Goal: Transaction & Acquisition: Purchase product/service

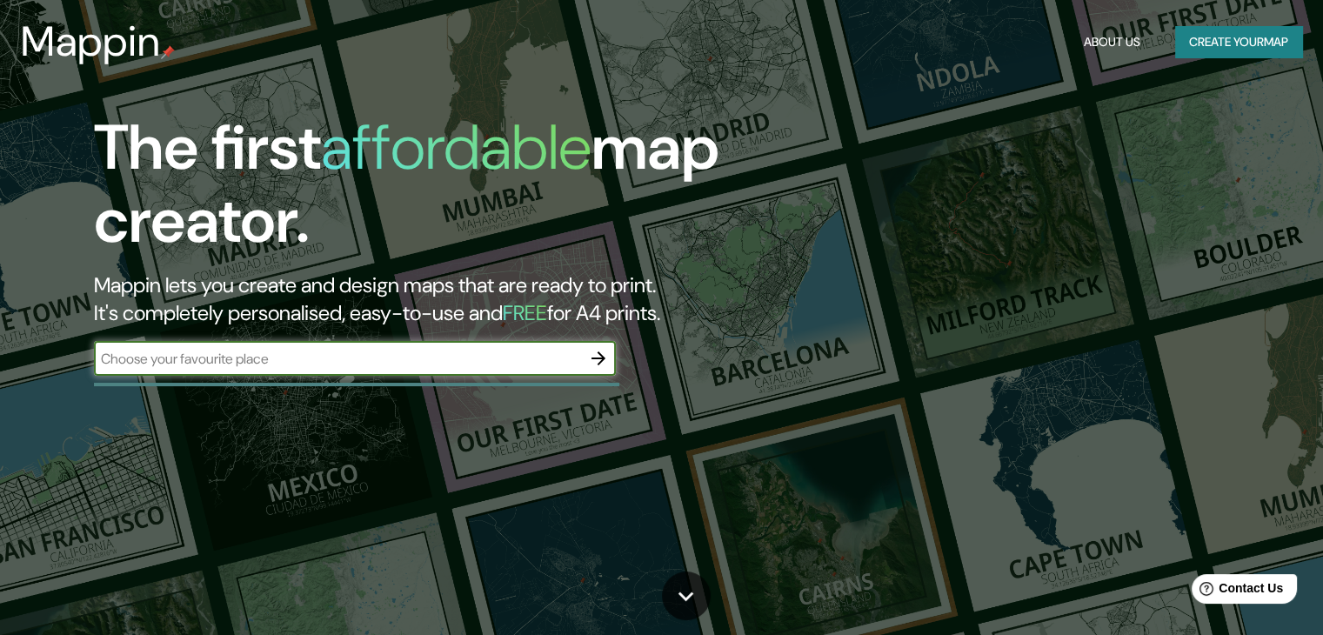
click at [297, 358] on input "text" at bounding box center [337, 359] width 487 height 20
click at [212, 352] on input "la jalca grande" at bounding box center [337, 359] width 487 height 20
type input "la jalca grande [GEOGRAPHIC_DATA]"
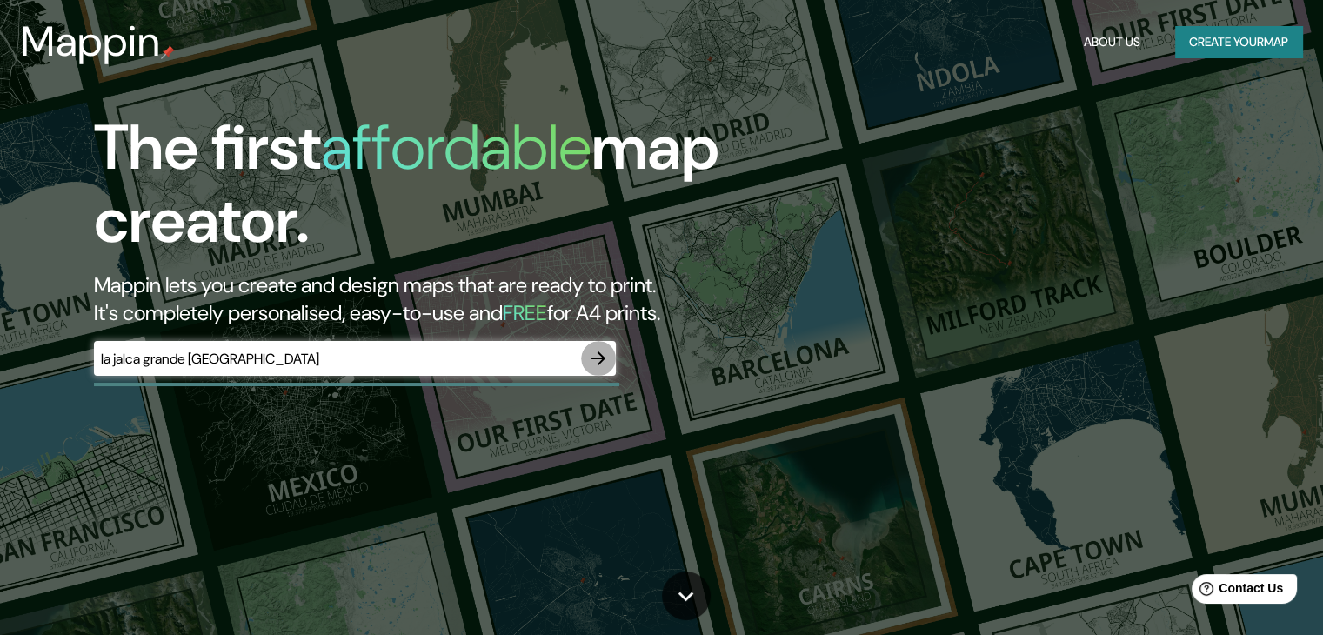
click at [603, 365] on icon "button" at bounding box center [598, 358] width 21 height 21
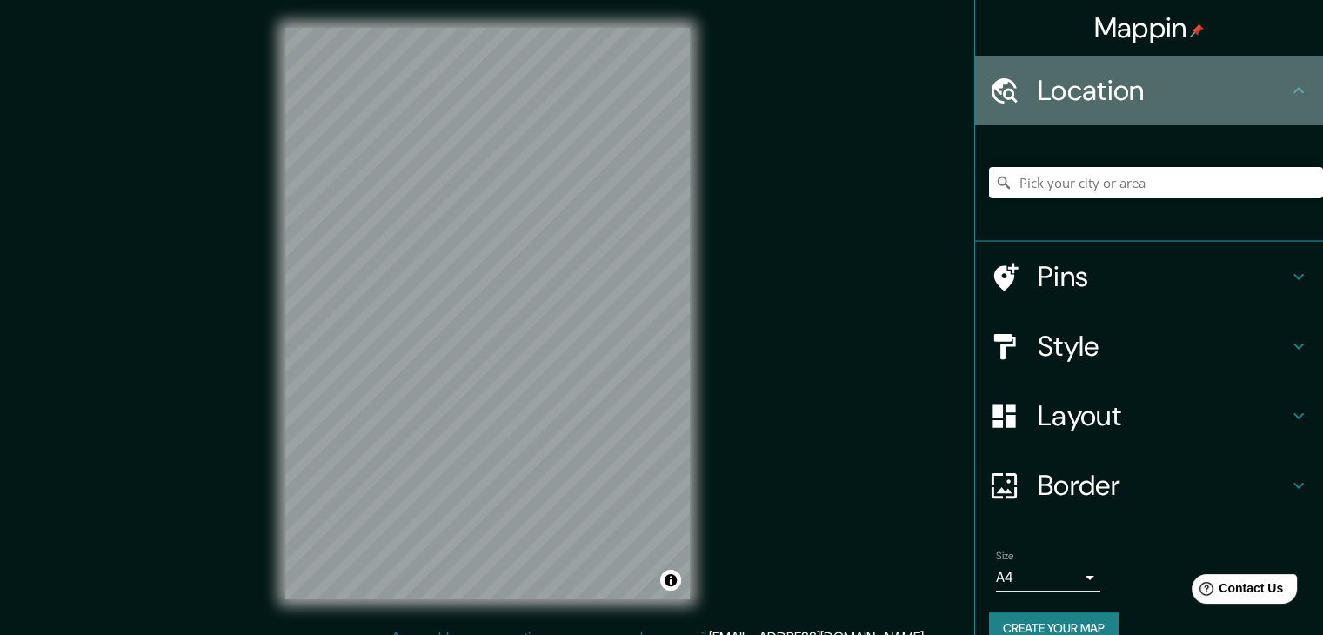
click at [1288, 105] on div "Location" at bounding box center [1149, 91] width 348 height 70
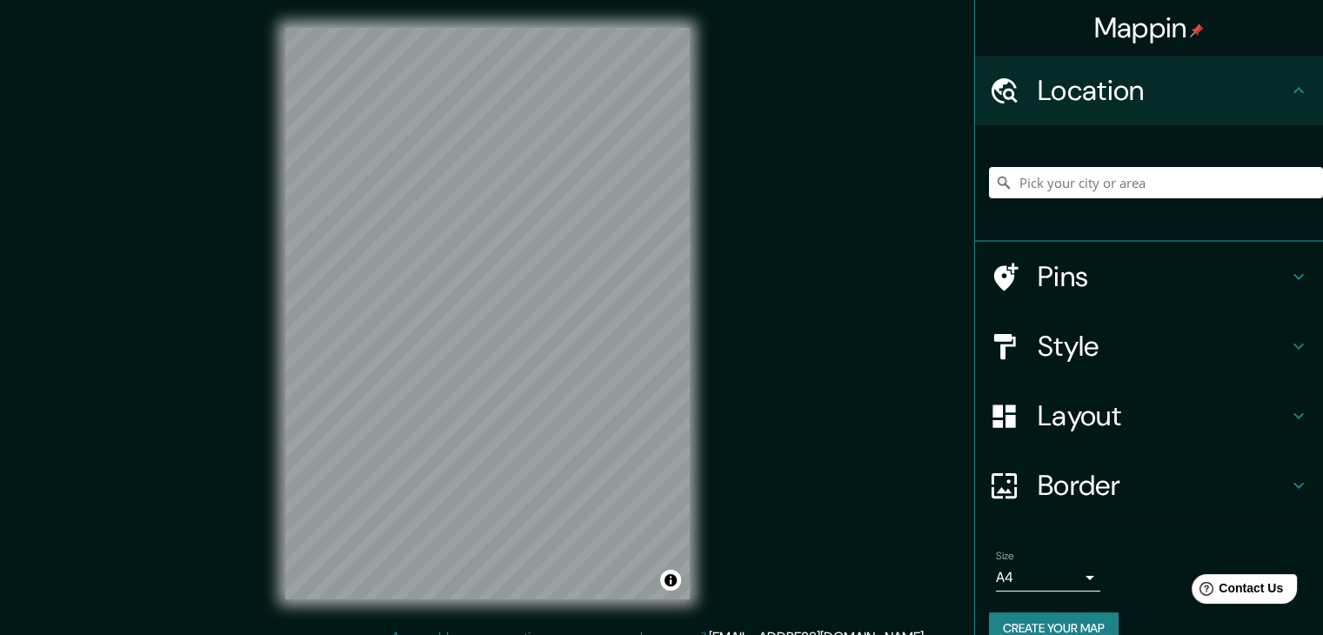
click at [1289, 95] on icon at bounding box center [1299, 90] width 21 height 21
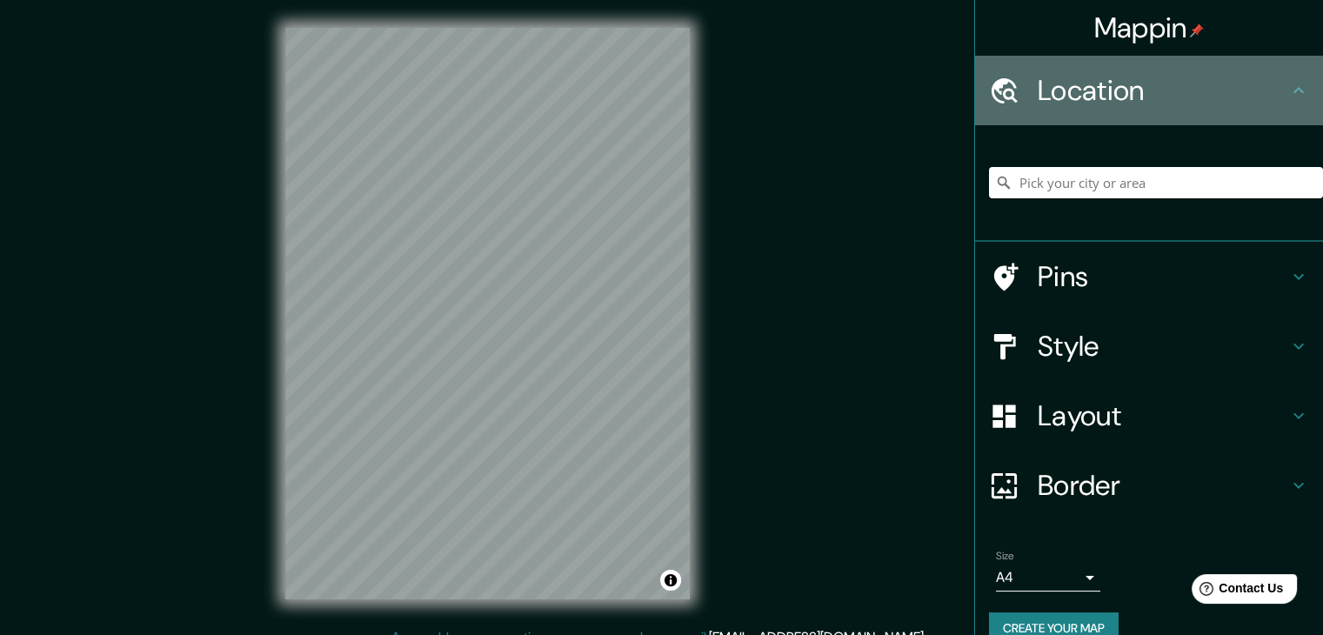
click at [1000, 85] on icon at bounding box center [1005, 89] width 26 height 25
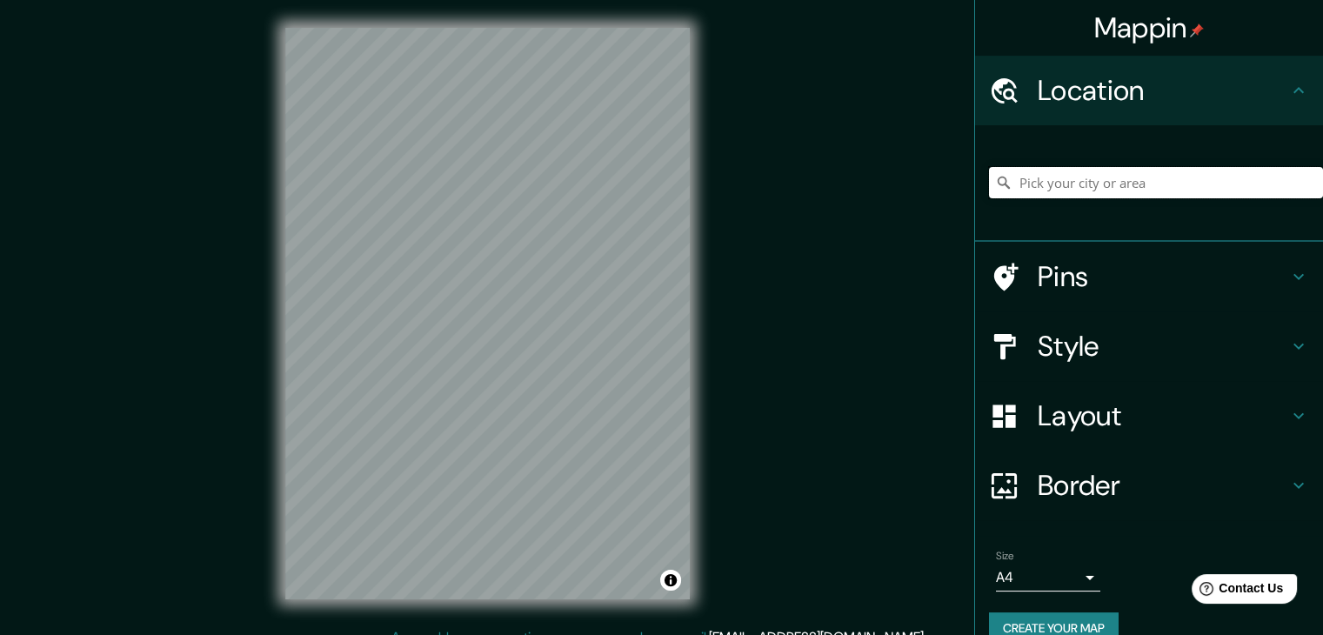
click at [1033, 187] on input "Pick your city or area" at bounding box center [1156, 182] width 334 height 31
type input "La Jalca, [GEOGRAPHIC_DATA], [GEOGRAPHIC_DATA]"
click at [1291, 273] on icon at bounding box center [1299, 276] width 21 height 21
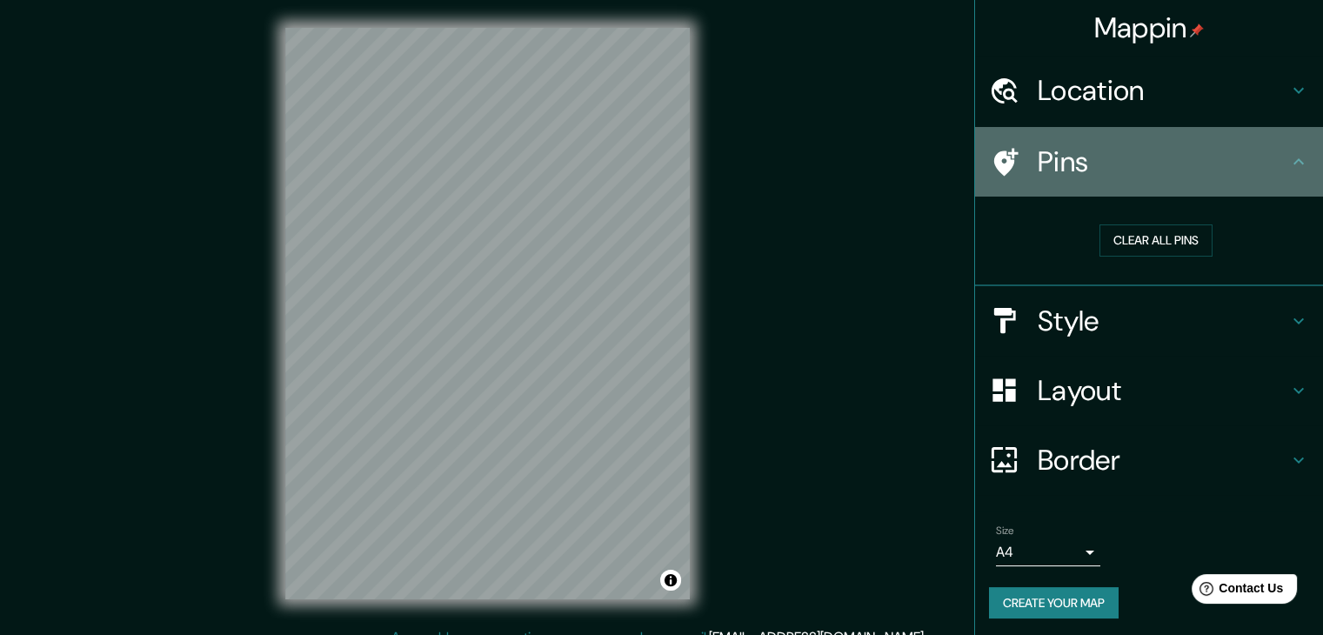
click at [1291, 165] on icon at bounding box center [1299, 161] width 21 height 21
click at [1289, 167] on icon at bounding box center [1299, 161] width 21 height 21
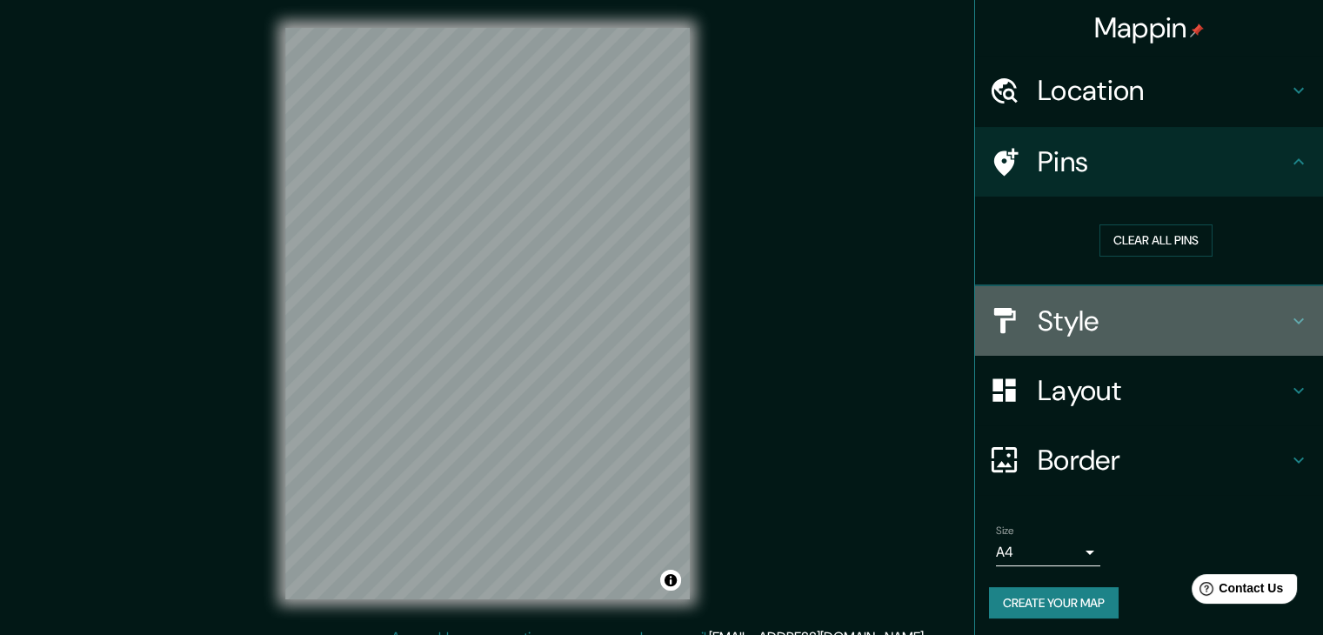
click at [1289, 312] on icon at bounding box center [1299, 321] width 21 height 21
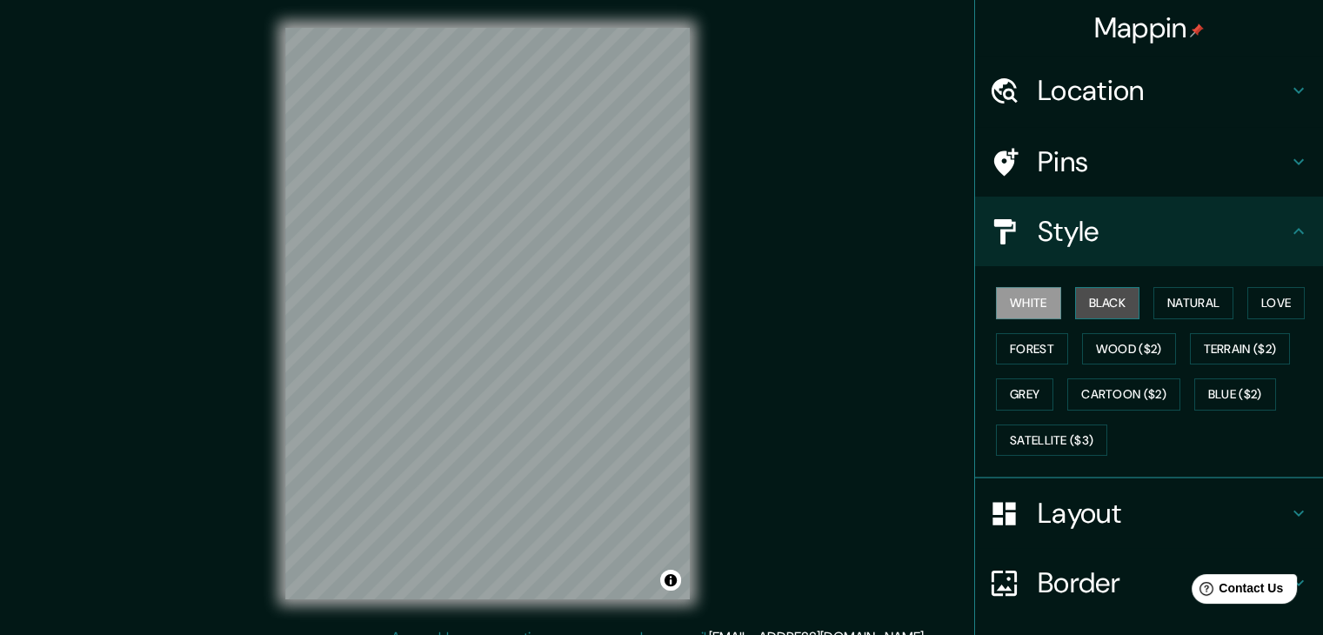
click at [1096, 304] on button "Black" at bounding box center [1107, 303] width 65 height 32
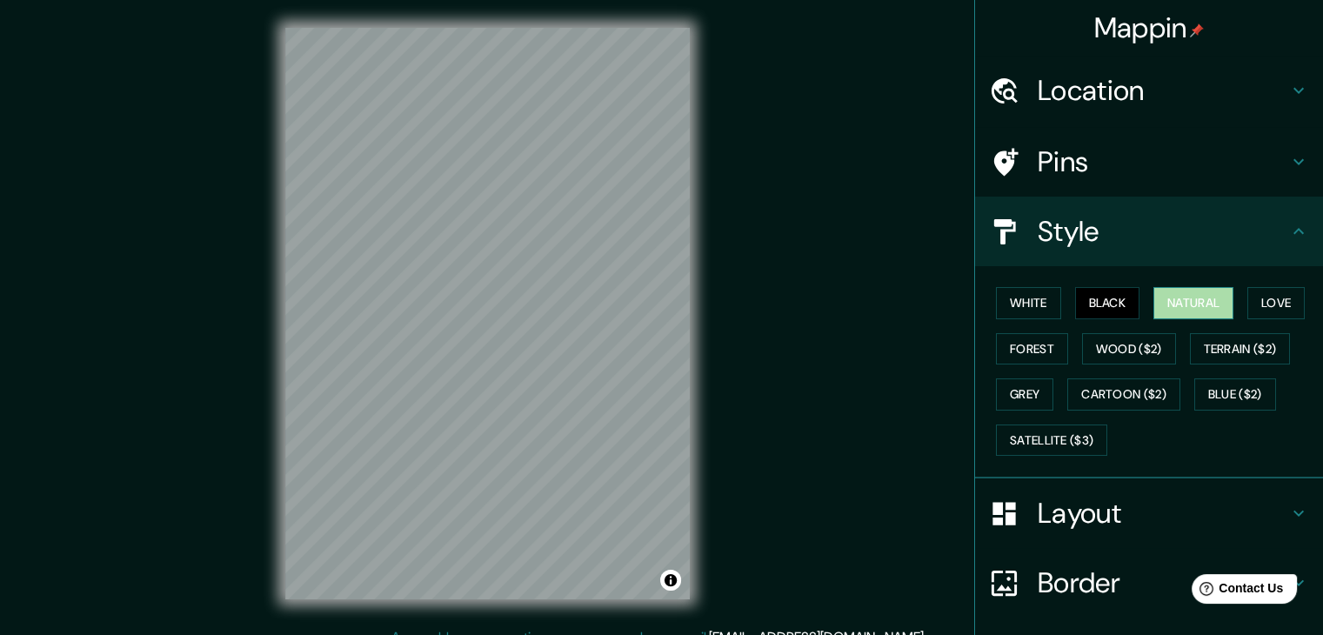
click at [1162, 305] on button "Natural" at bounding box center [1194, 303] width 80 height 32
click at [1106, 299] on button "Black" at bounding box center [1107, 303] width 65 height 32
click at [1033, 347] on button "Forest" at bounding box center [1032, 349] width 72 height 32
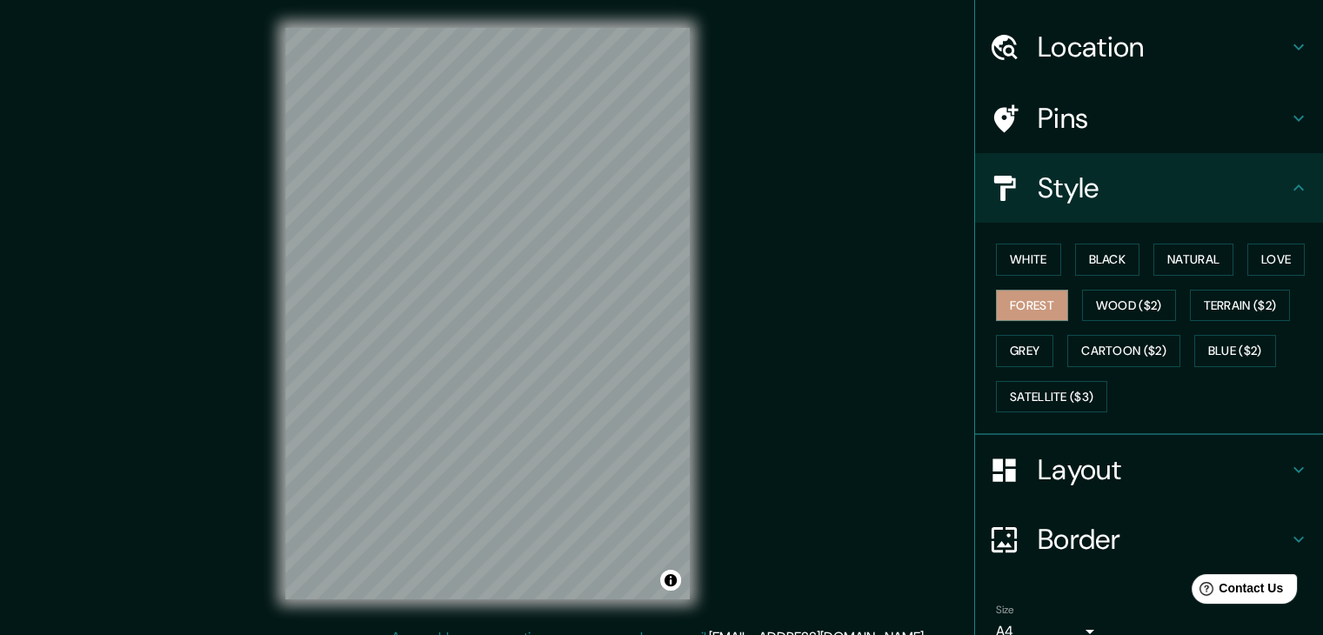
scroll to position [42, 0]
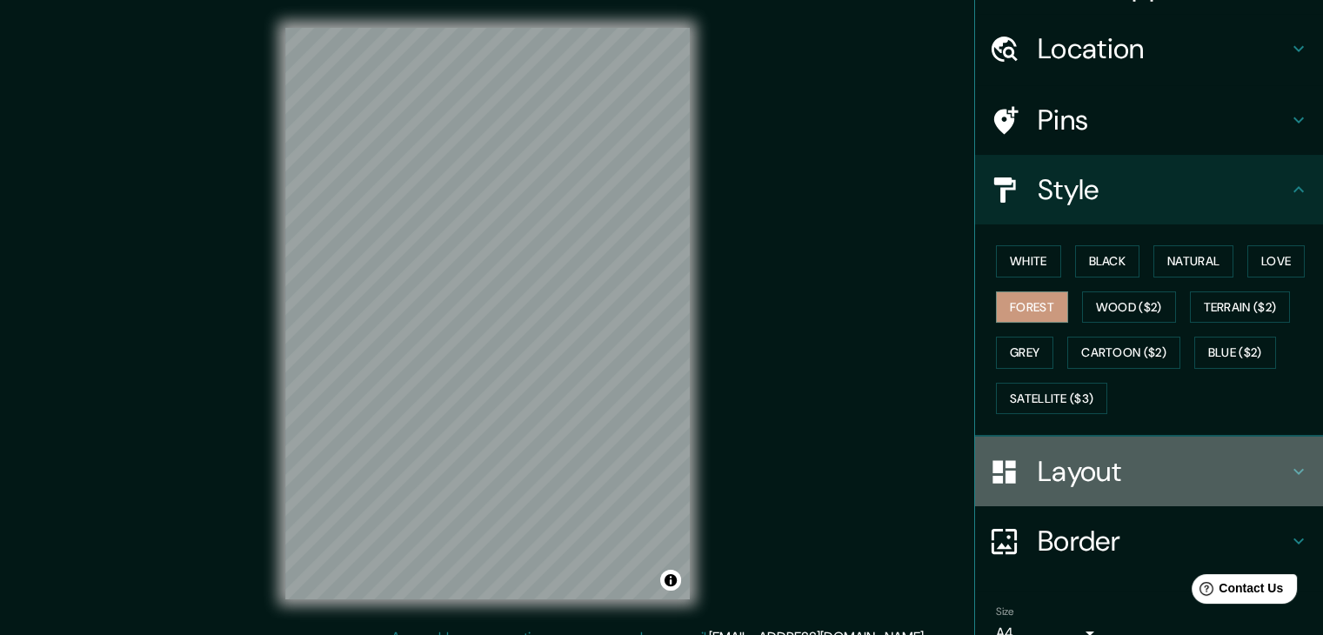
click at [1291, 472] on icon at bounding box center [1299, 471] width 21 height 21
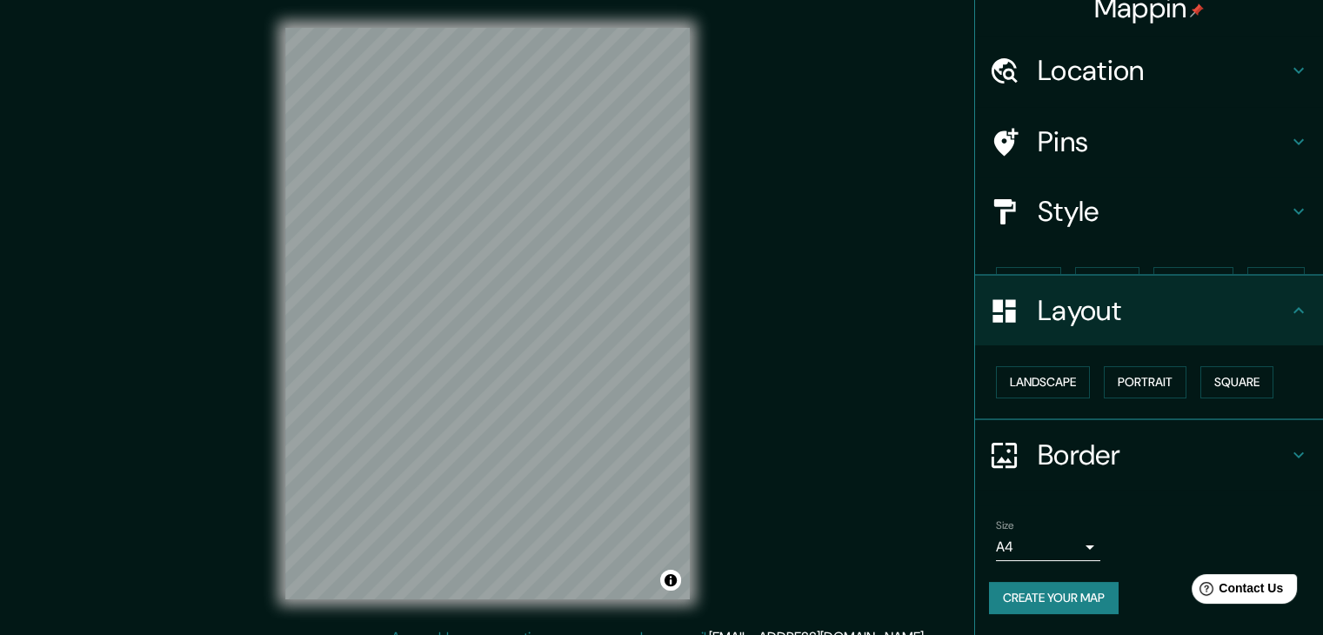
scroll to position [0, 0]
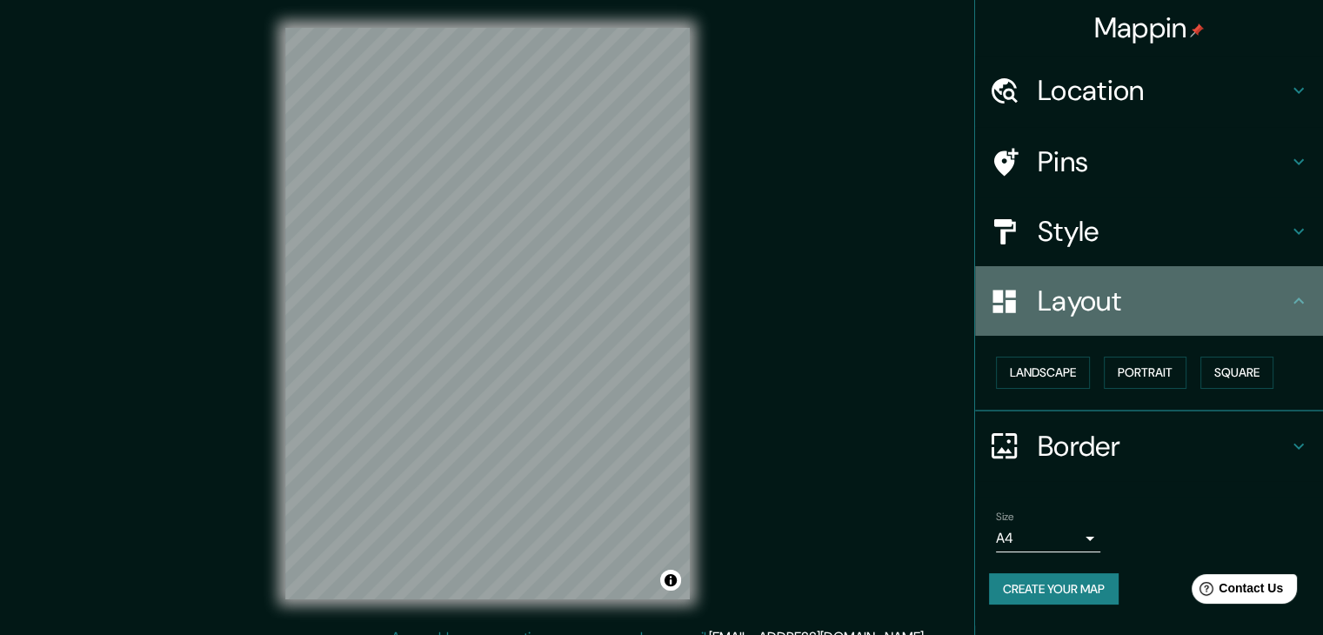
click at [1297, 299] on icon at bounding box center [1299, 301] width 10 height 6
click at [1303, 302] on icon at bounding box center [1299, 301] width 10 height 6
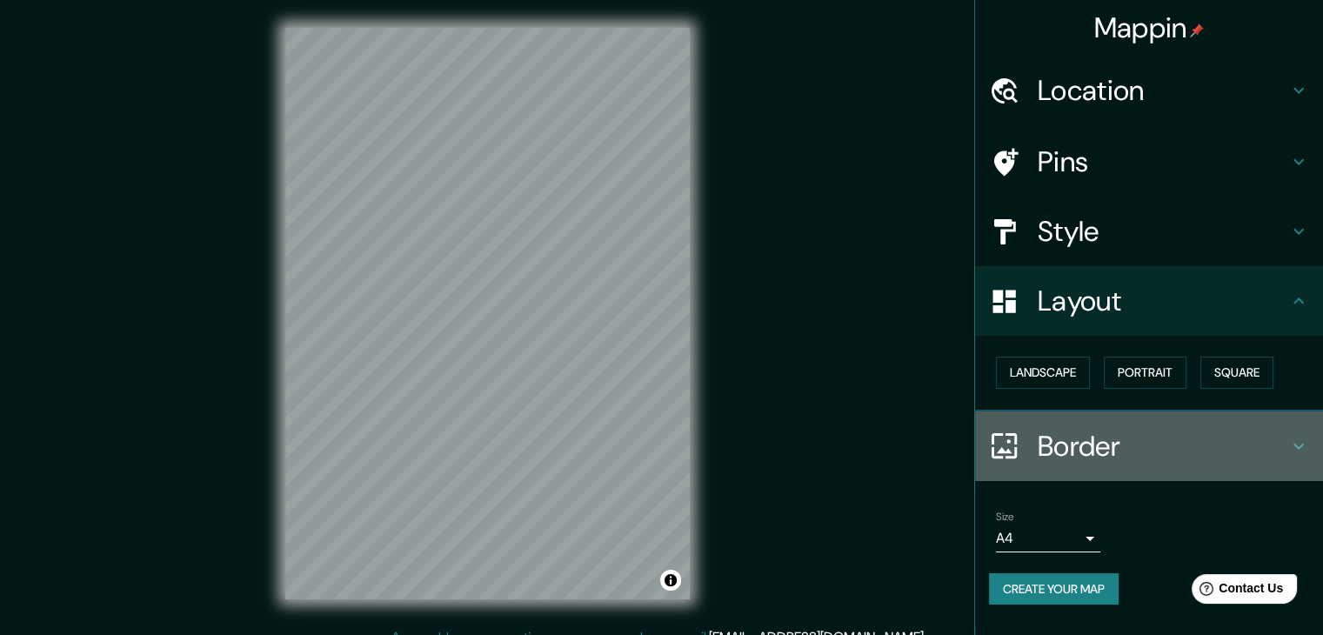
click at [1313, 453] on div "Border" at bounding box center [1149, 447] width 348 height 70
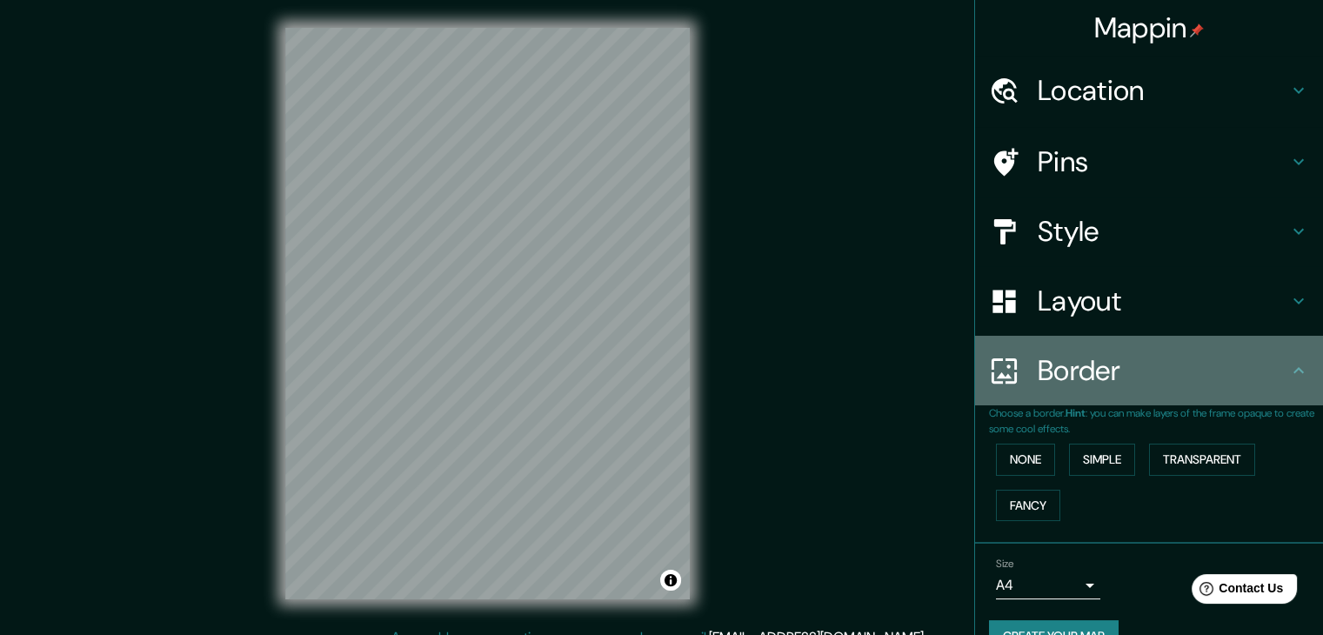
click at [1289, 372] on icon at bounding box center [1299, 370] width 21 height 21
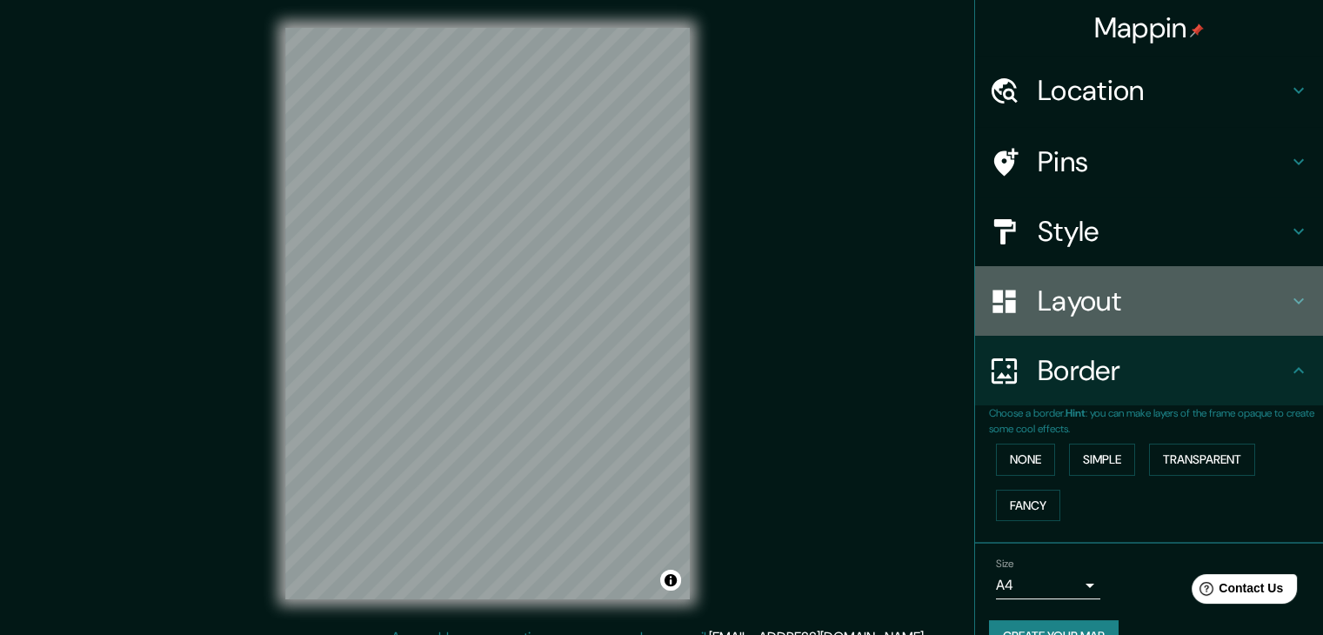
click at [1289, 307] on icon at bounding box center [1299, 301] width 21 height 21
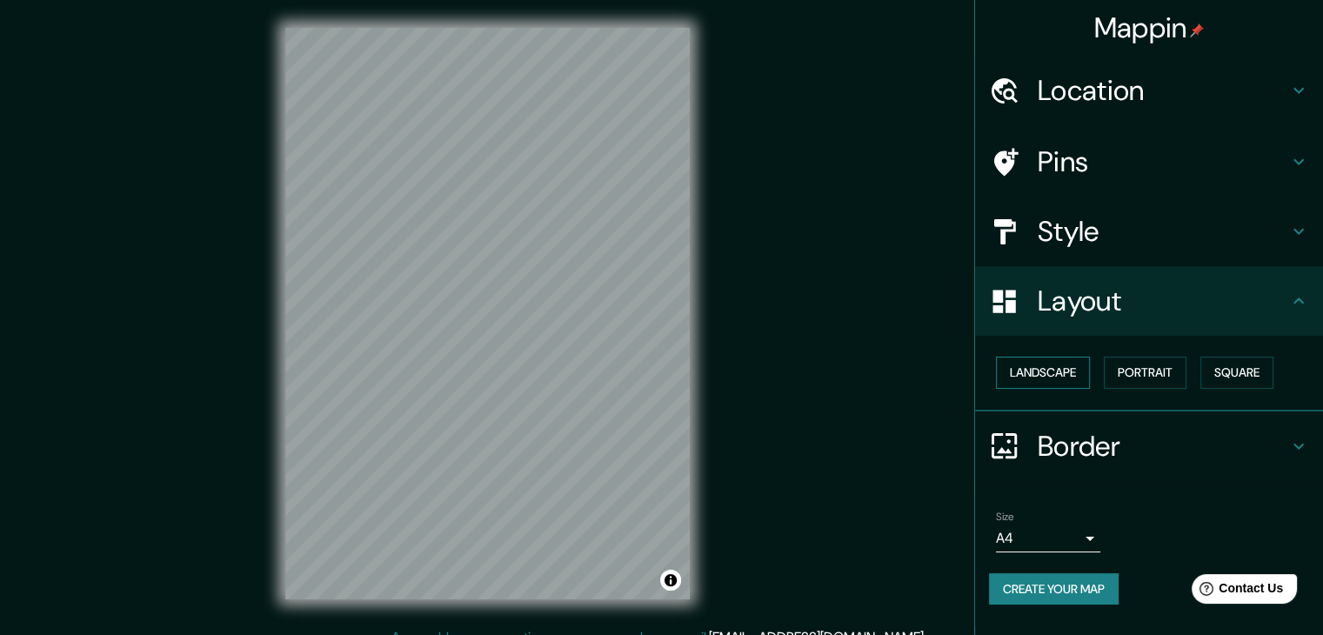
click at [1048, 365] on button "Landscape" at bounding box center [1043, 373] width 94 height 32
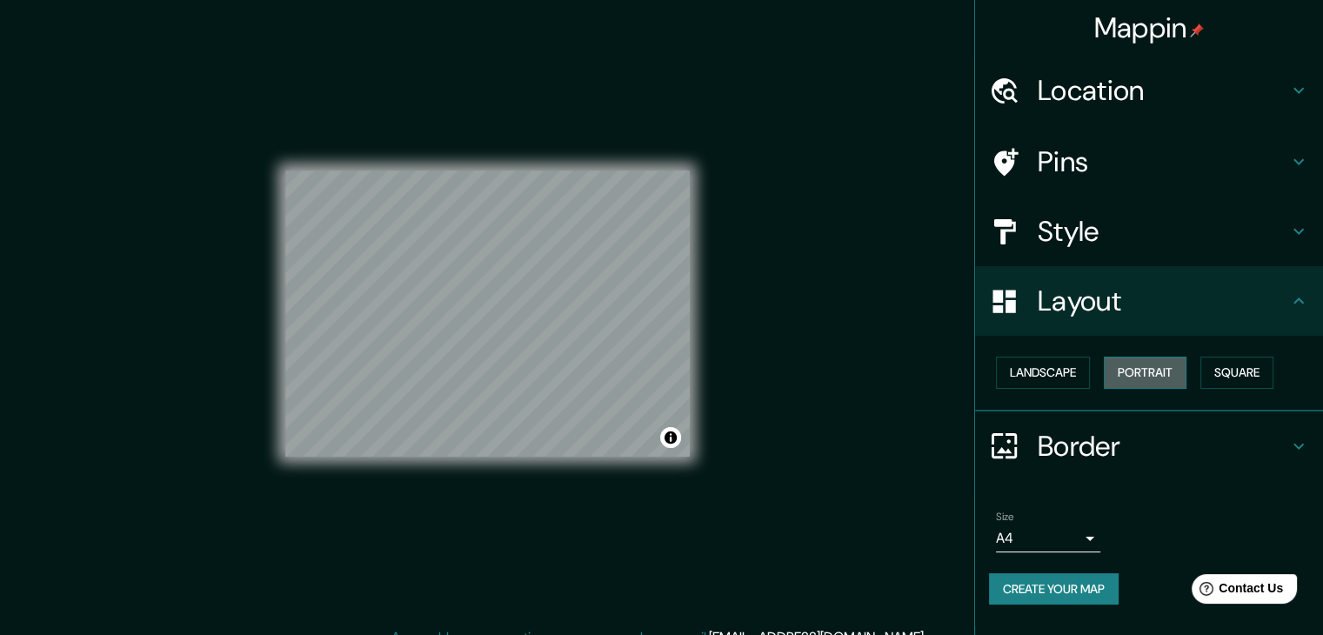
click at [1133, 363] on button "Portrait" at bounding box center [1145, 373] width 83 height 32
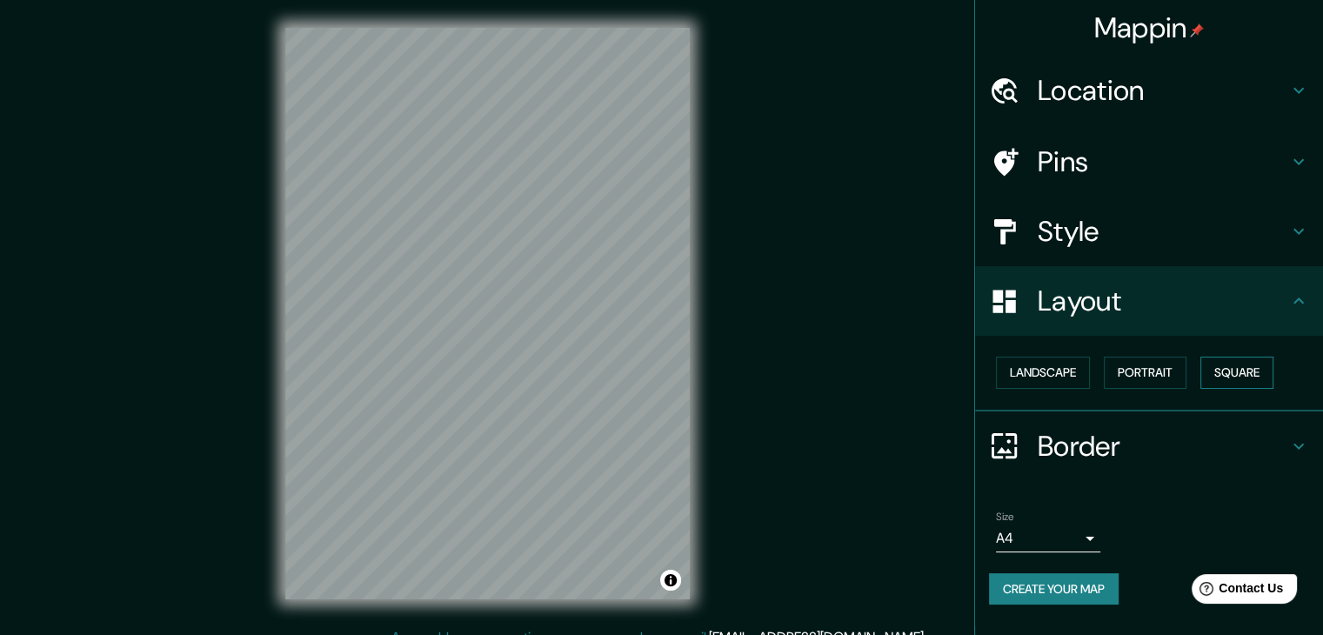
click at [1210, 369] on button "Square" at bounding box center [1237, 373] width 73 height 32
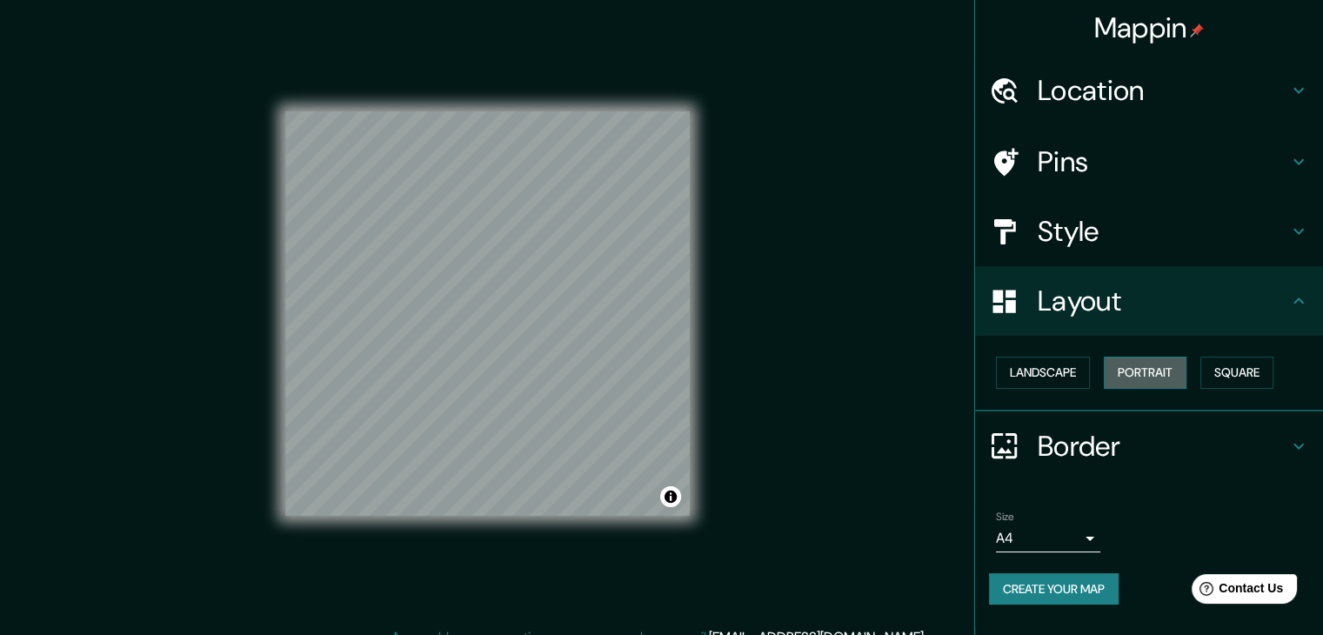
click at [1132, 377] on button "Portrait" at bounding box center [1145, 373] width 83 height 32
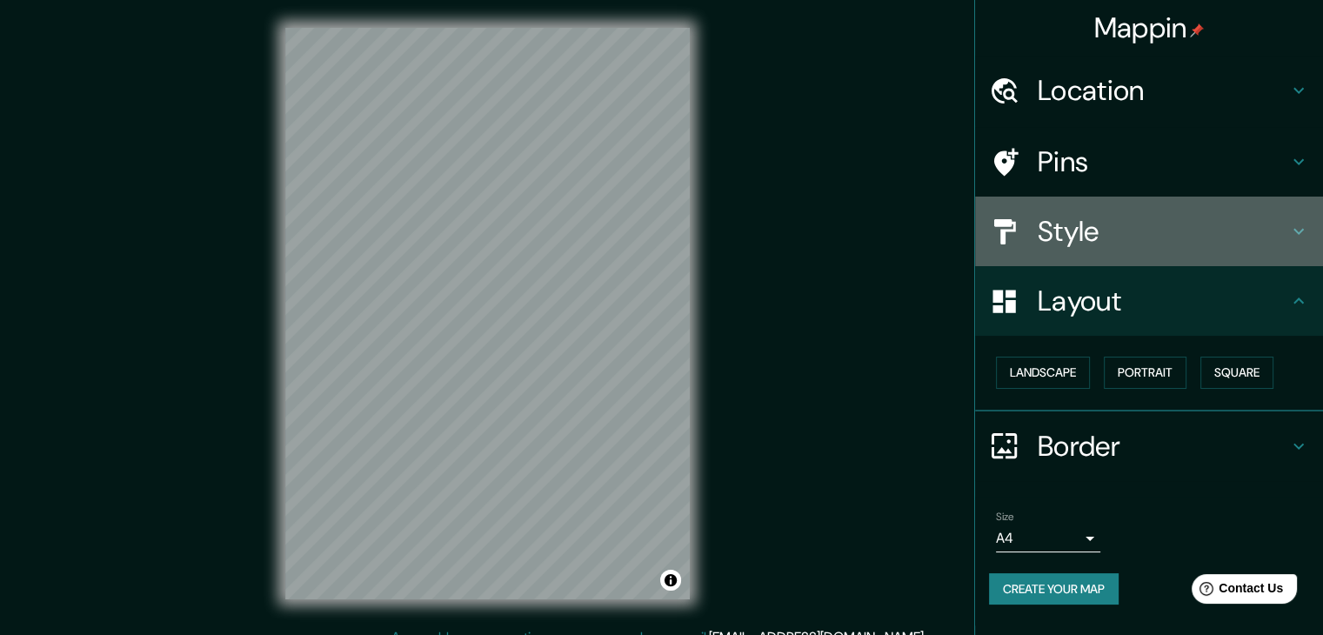
click at [1305, 239] on icon at bounding box center [1299, 231] width 21 height 21
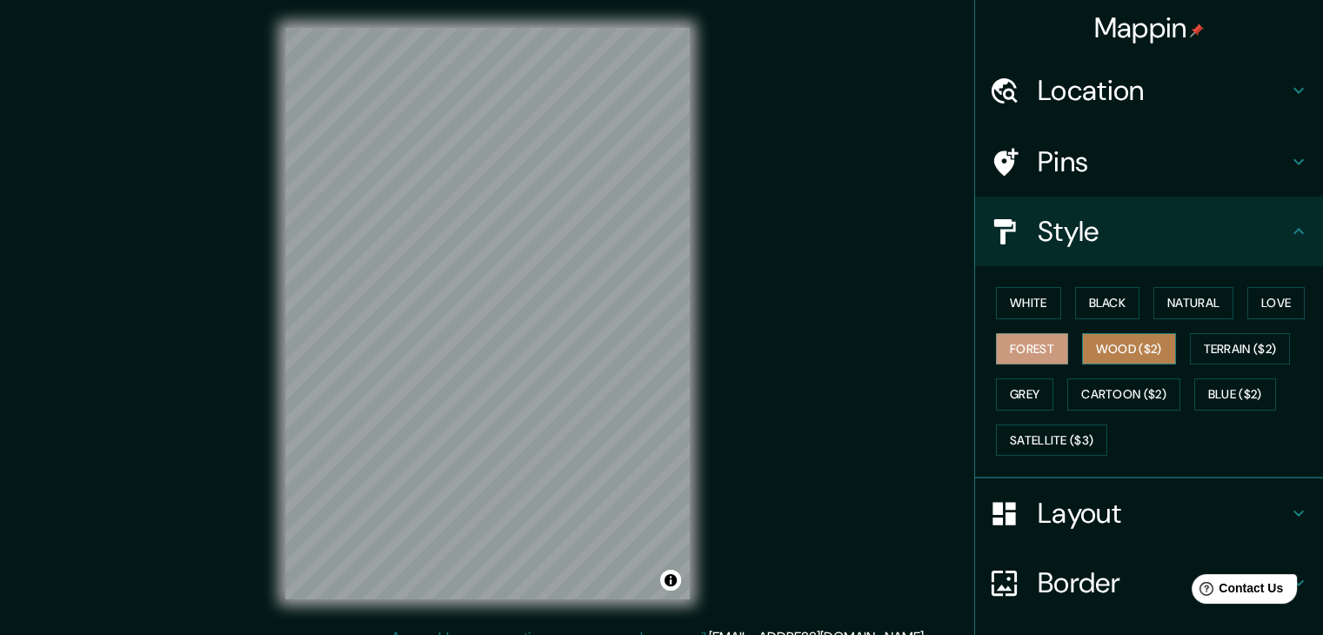
click at [1114, 343] on button "Wood ($2)" at bounding box center [1129, 349] width 94 height 32
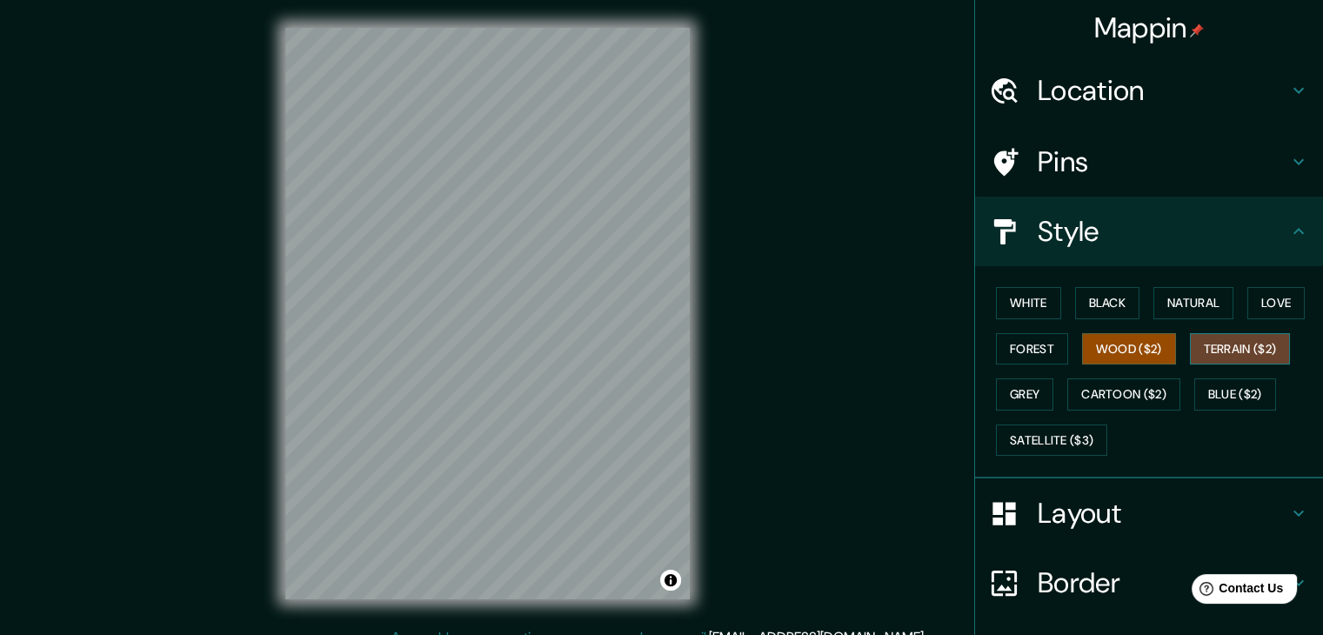
click at [1204, 344] on button "Terrain ($2)" at bounding box center [1240, 349] width 101 height 32
click at [1111, 341] on button "Wood ($2)" at bounding box center [1129, 349] width 94 height 32
click at [1227, 349] on button "Terrain ($2)" at bounding box center [1240, 349] width 101 height 32
click at [1128, 355] on button "Wood ($2)" at bounding box center [1129, 349] width 94 height 32
click at [1270, 163] on h4 "Pins" at bounding box center [1163, 161] width 251 height 35
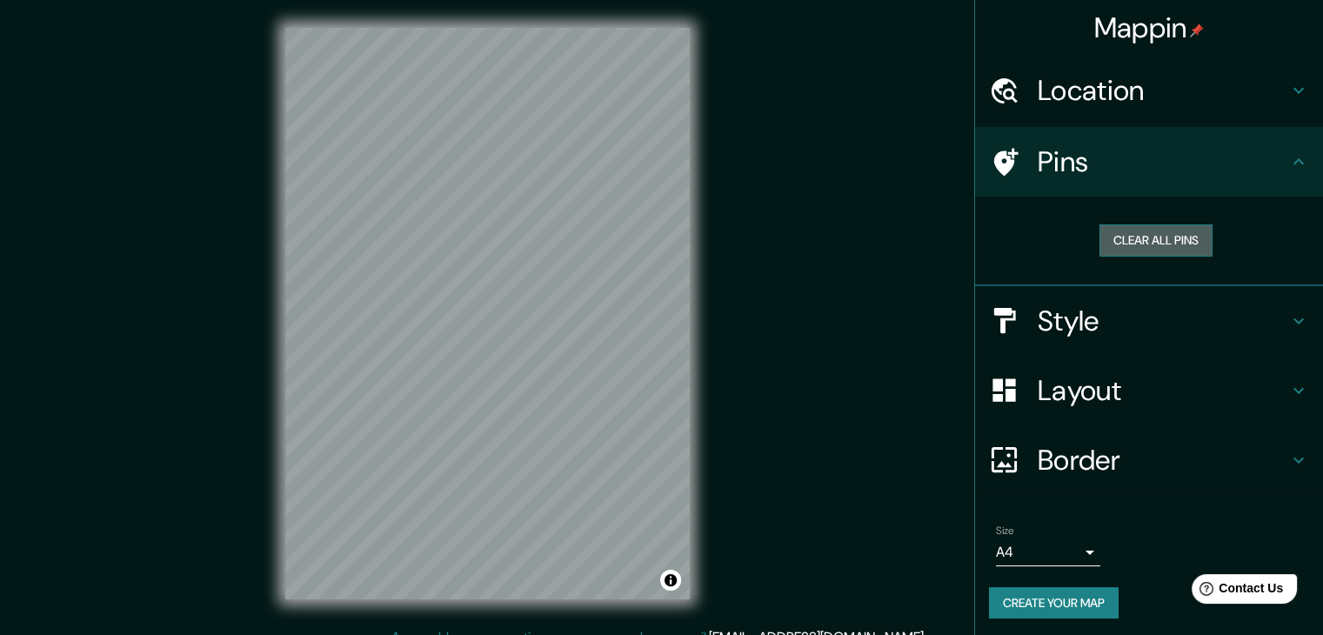
click at [1136, 244] on button "Clear all pins" at bounding box center [1156, 240] width 113 height 32
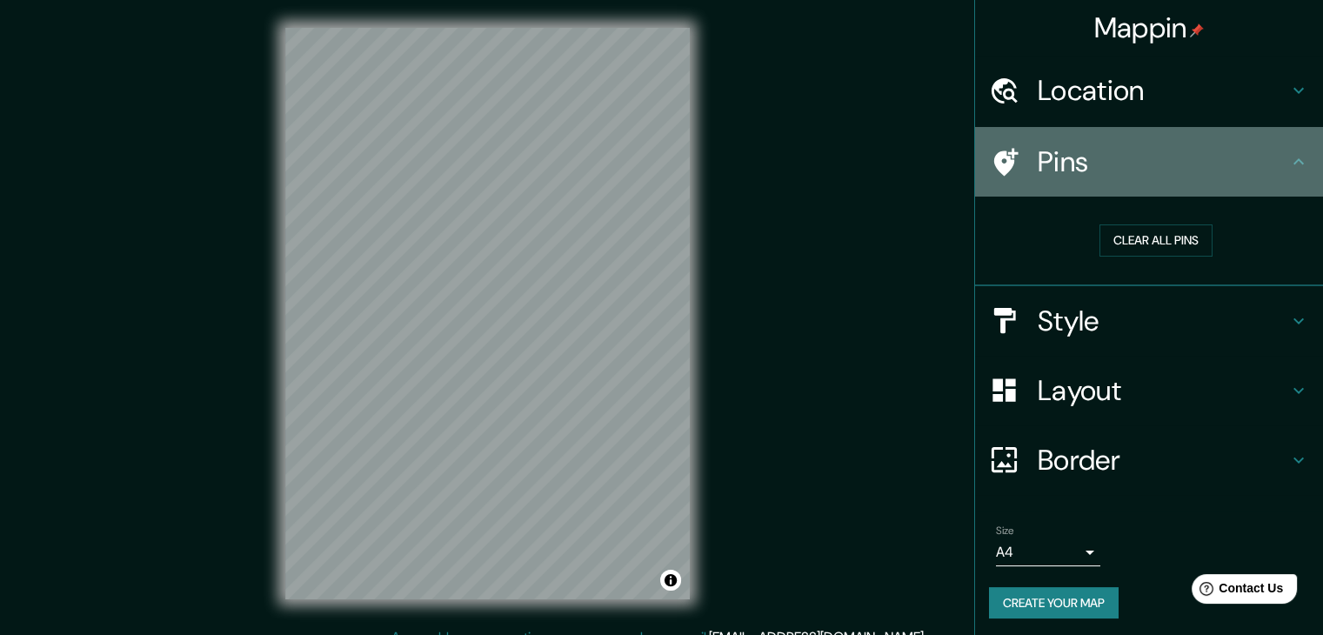
click at [995, 151] on icon at bounding box center [1007, 162] width 24 height 28
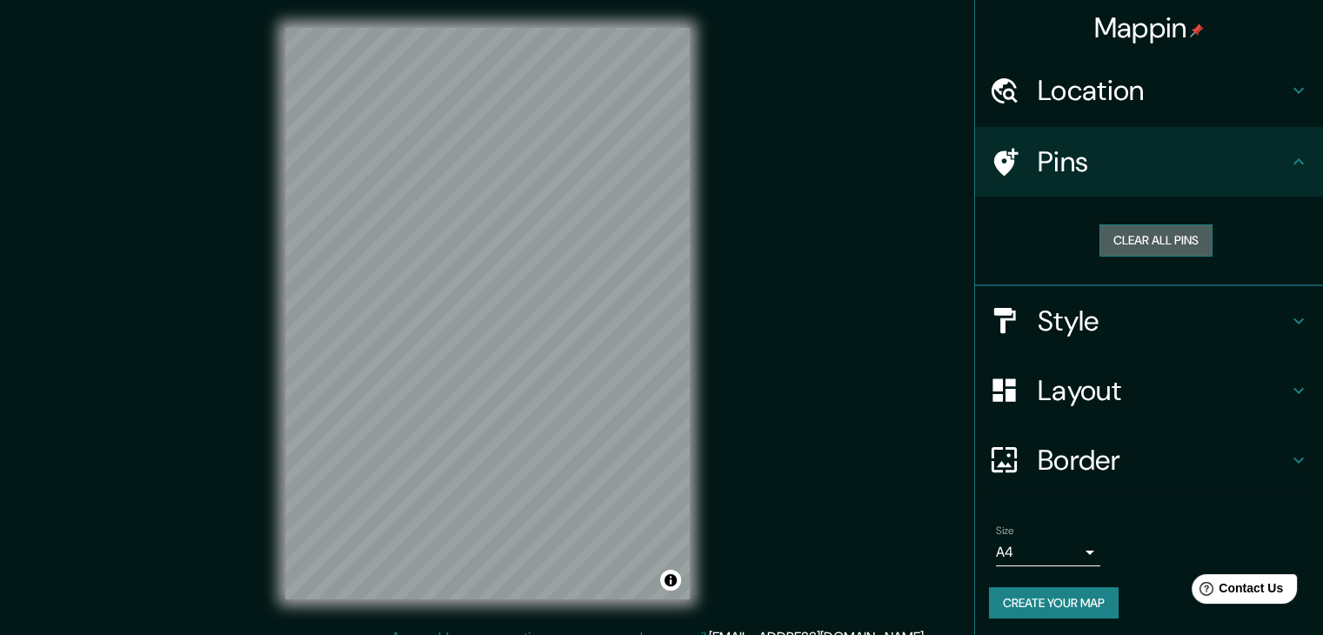
click at [1138, 238] on button "Clear all pins" at bounding box center [1156, 240] width 113 height 32
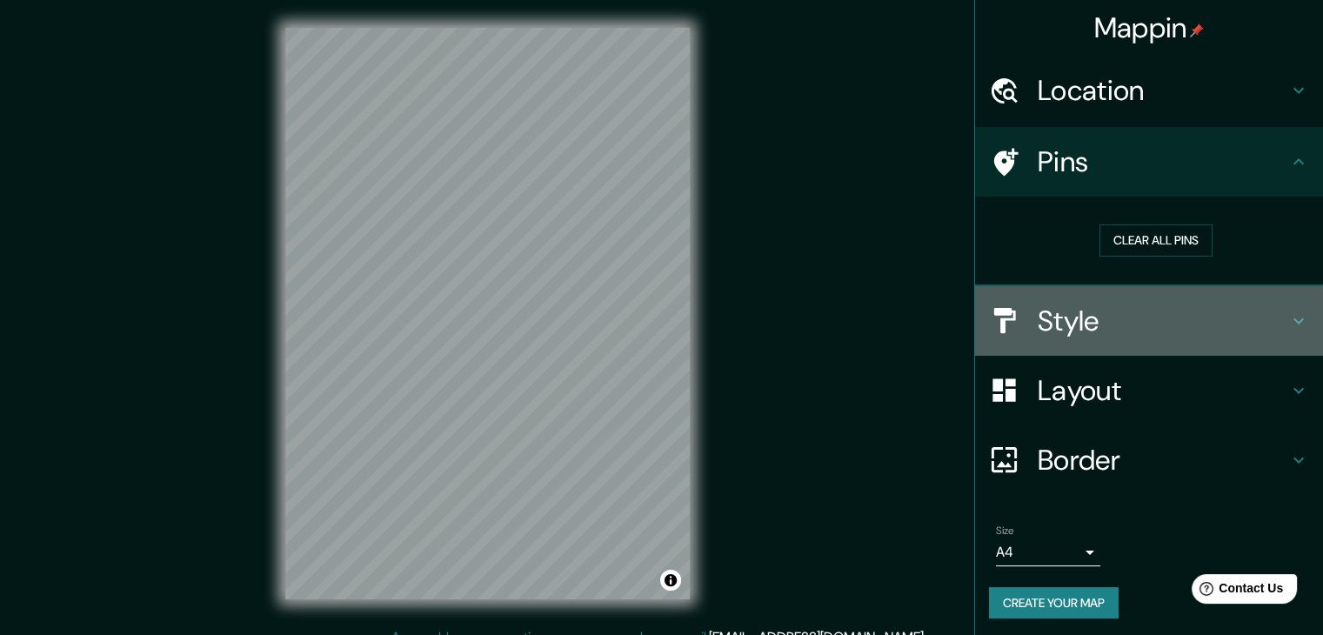
click at [1289, 330] on div "Style" at bounding box center [1149, 321] width 348 height 70
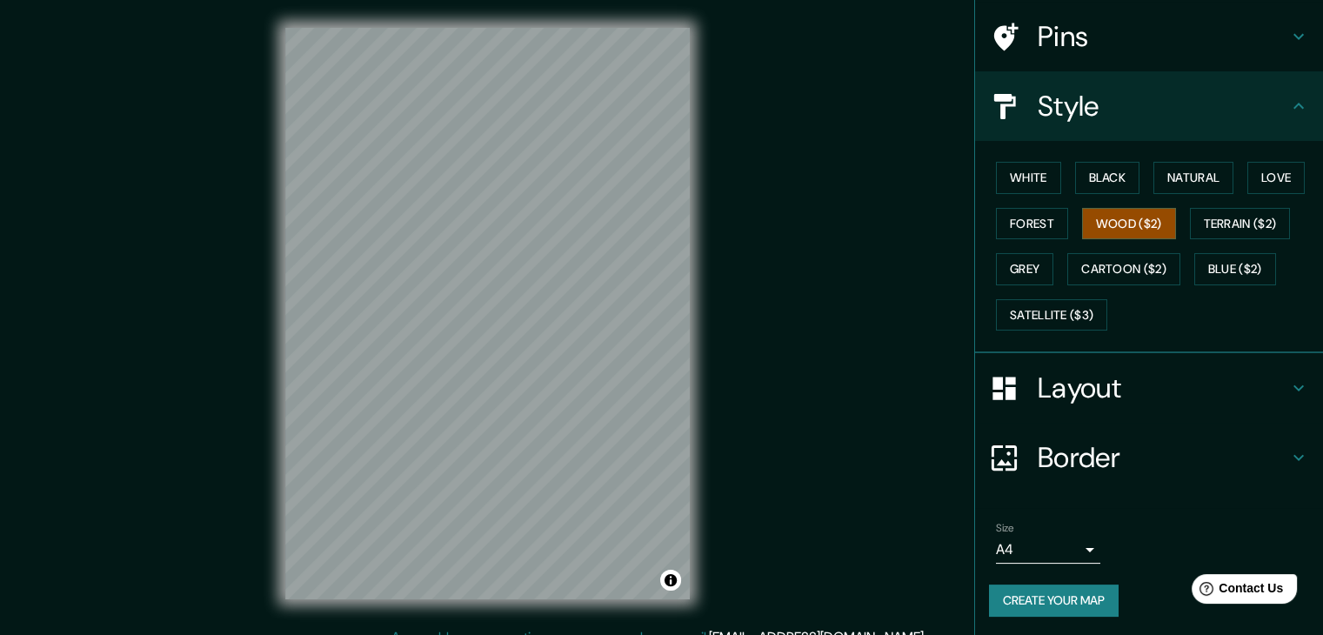
scroll to position [20, 0]
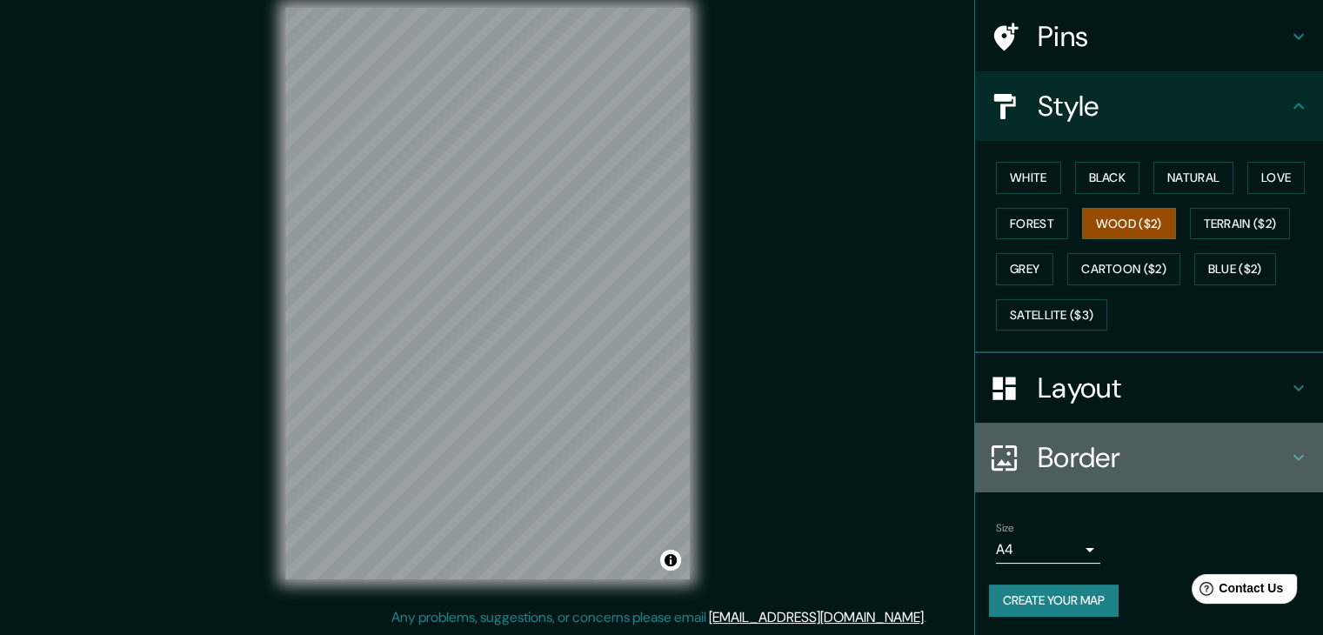
click at [1290, 468] on div "Border" at bounding box center [1149, 458] width 348 height 70
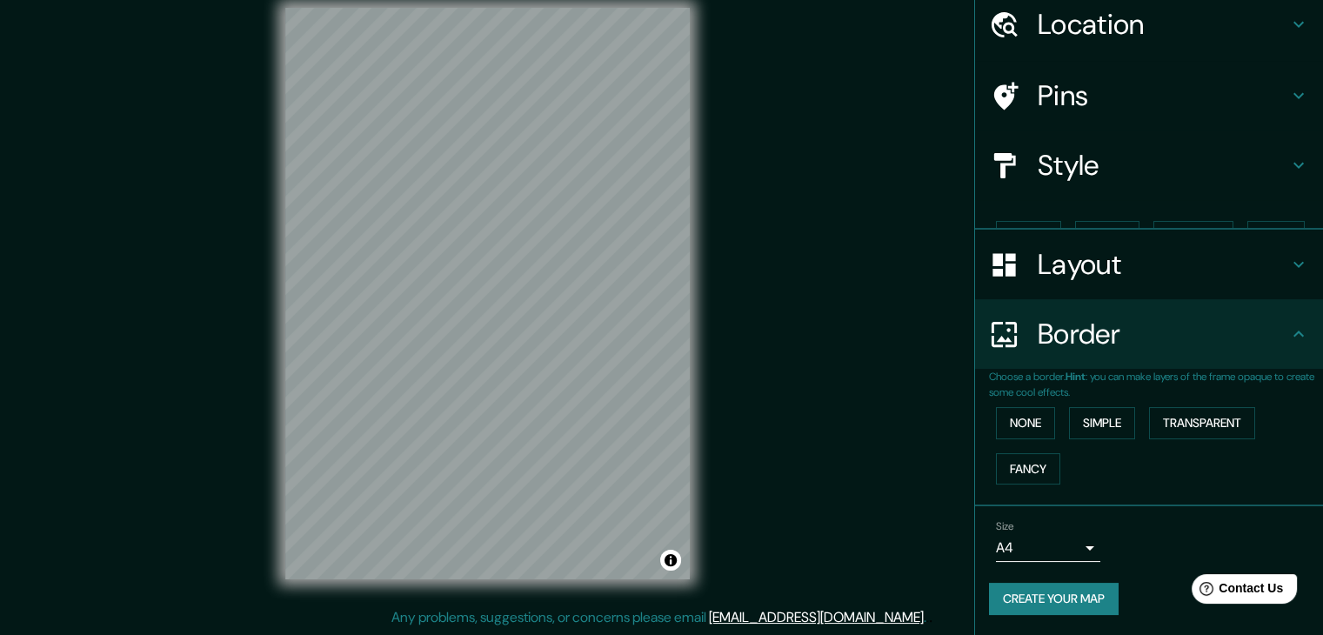
scroll to position [37, 0]
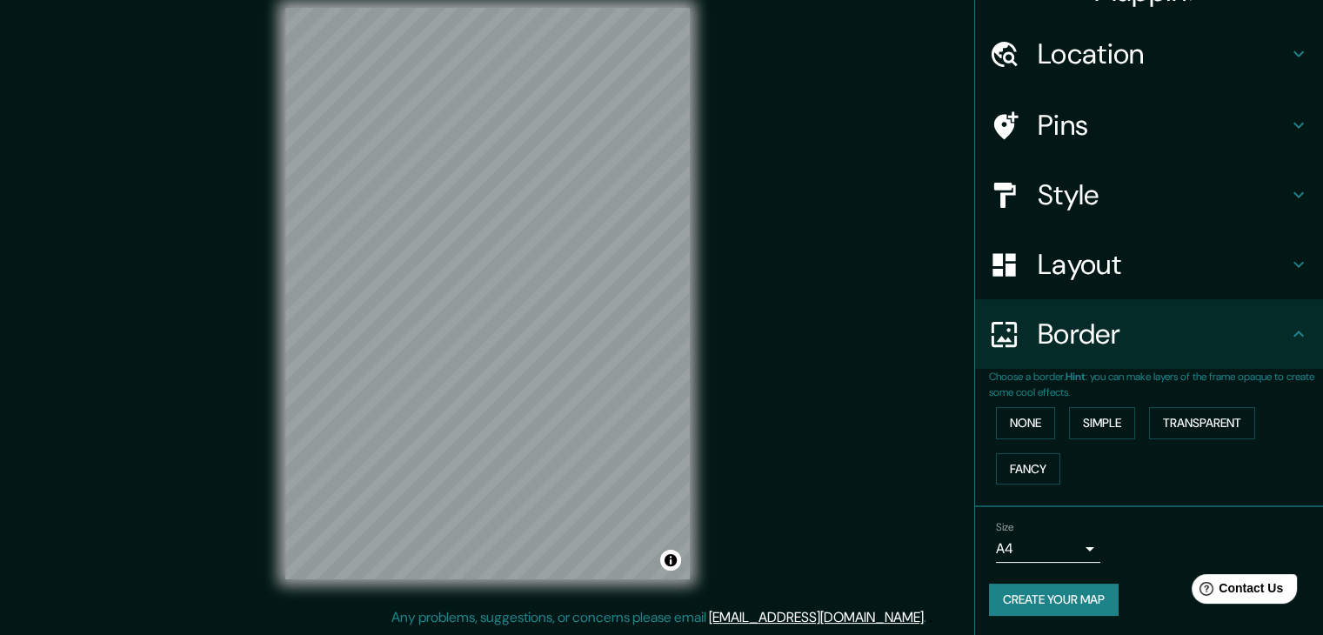
click at [1291, 329] on icon at bounding box center [1299, 334] width 21 height 21
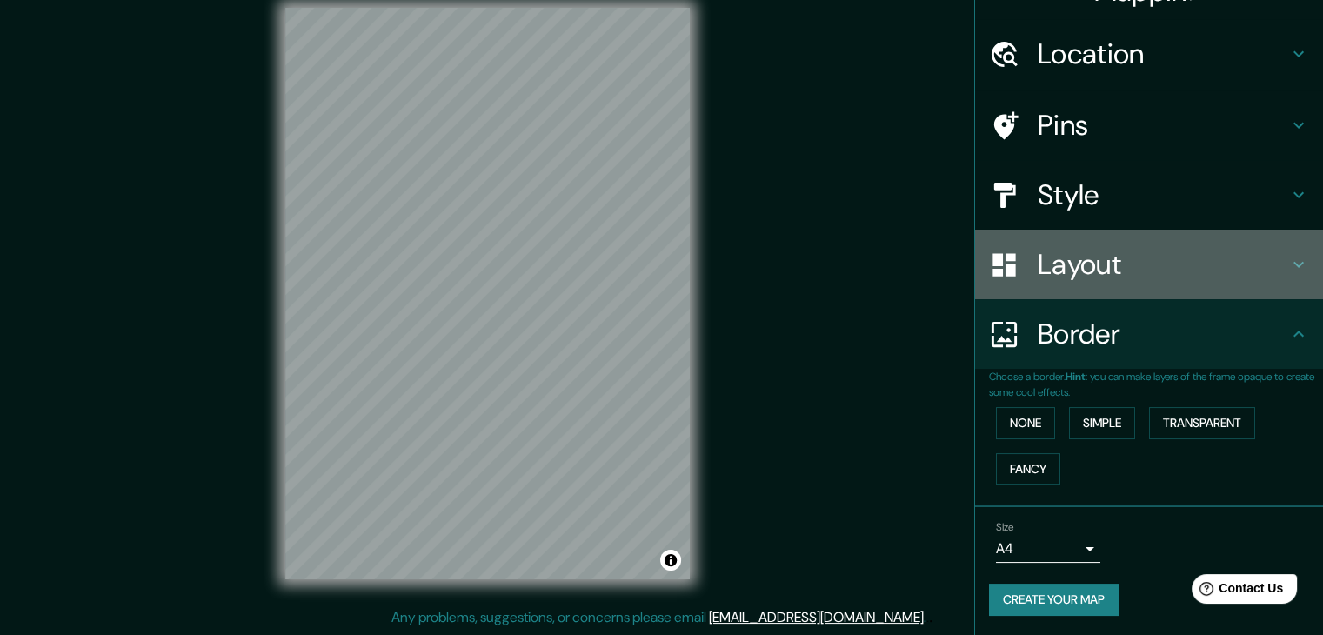
click at [1289, 259] on icon at bounding box center [1299, 264] width 21 height 21
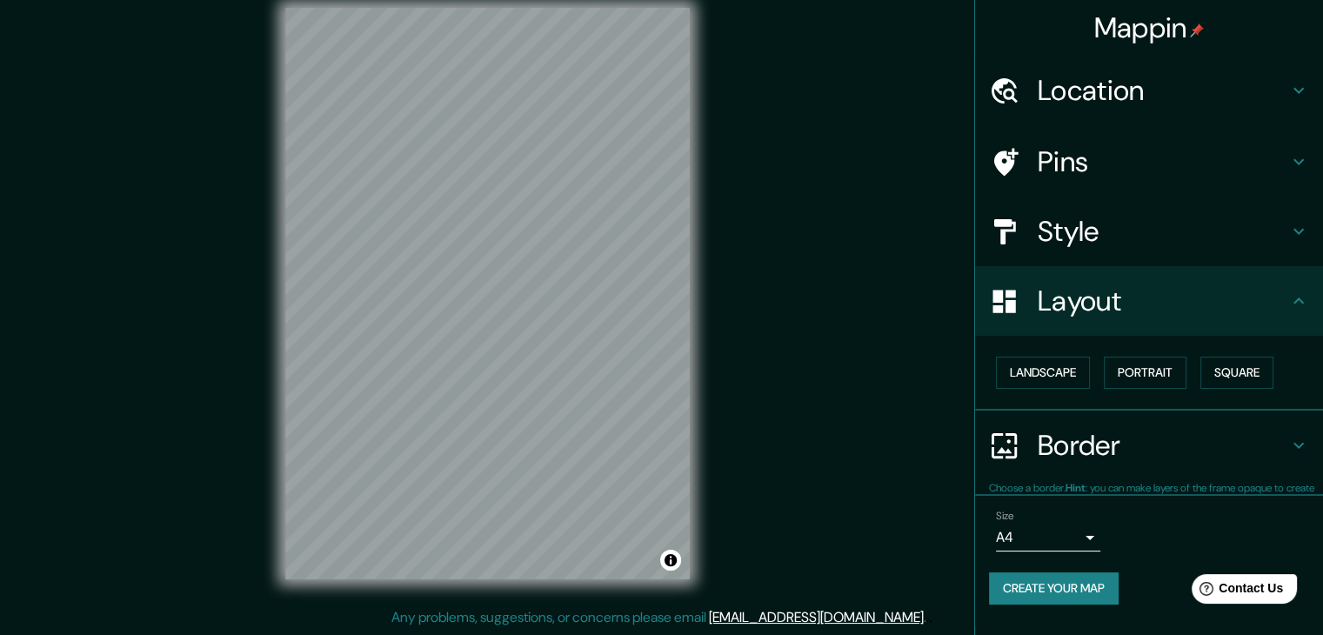
scroll to position [0, 0]
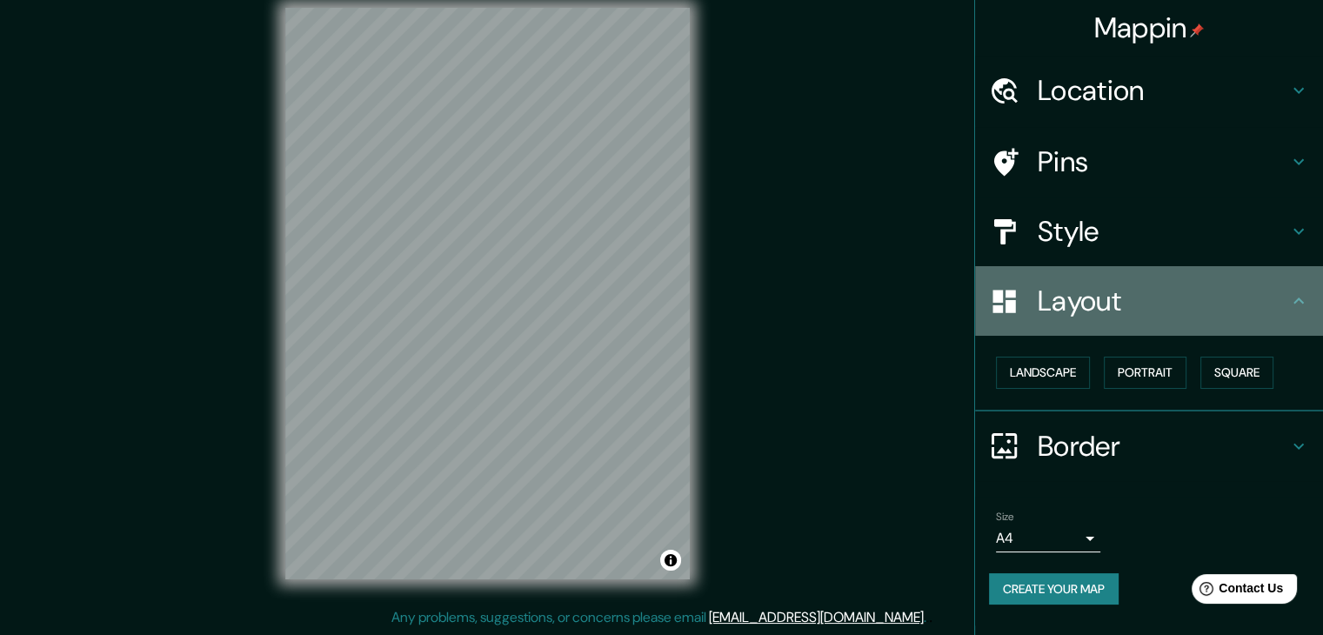
click at [1300, 286] on div "Layout" at bounding box center [1149, 301] width 348 height 70
click at [1302, 301] on icon at bounding box center [1299, 301] width 10 height 6
click at [1303, 297] on icon at bounding box center [1299, 301] width 21 height 21
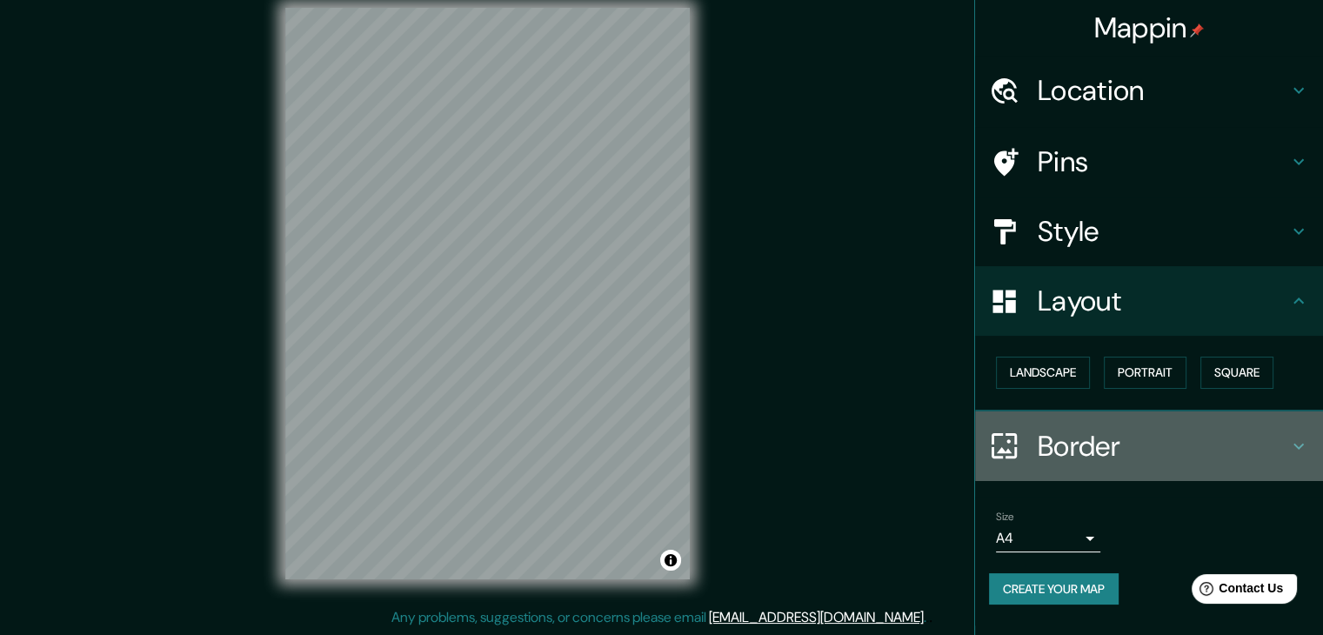
click at [1300, 442] on icon at bounding box center [1299, 446] width 21 height 21
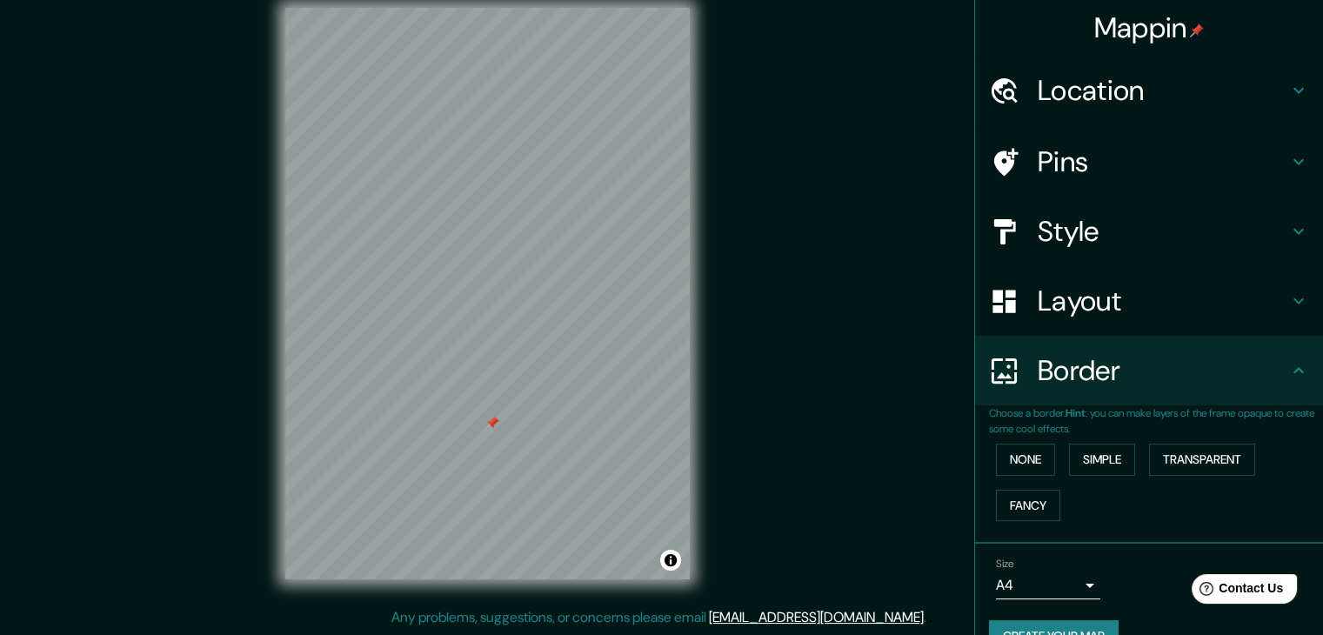
click at [492, 424] on div at bounding box center [493, 423] width 14 height 14
